Goal: Information Seeking & Learning: Learn about a topic

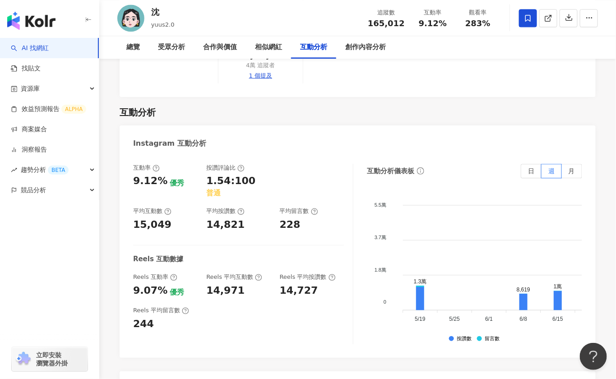
scroll to position [1782, 0]
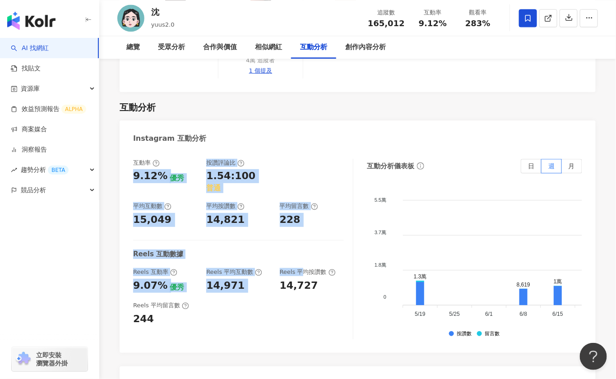
drag, startPoint x: 134, startPoint y: 152, endPoint x: 302, endPoint y: 245, distance: 192.6
click at [303, 245] on div "互動率 9.12% 優秀 按讚評論比 1.54:100 普通 平均互動數 15,049 平均按讚數 14,821 平均留言數 228 Reels 互動數據 R…" at bounding box center [243, 249] width 220 height 181
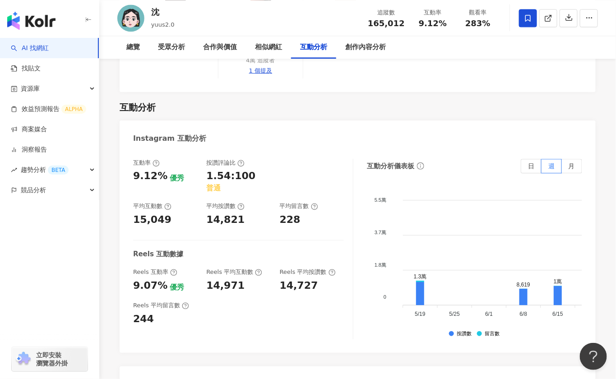
click at [302, 302] on div "Reels 平均留言數 244" at bounding box center [238, 314] width 211 height 24
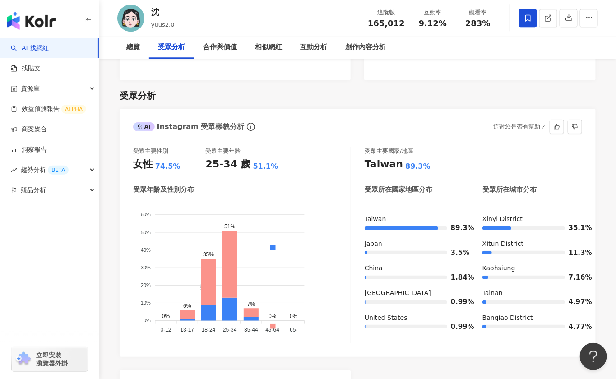
scroll to position [757, 0]
